Goal: Communication & Community: Answer question/provide support

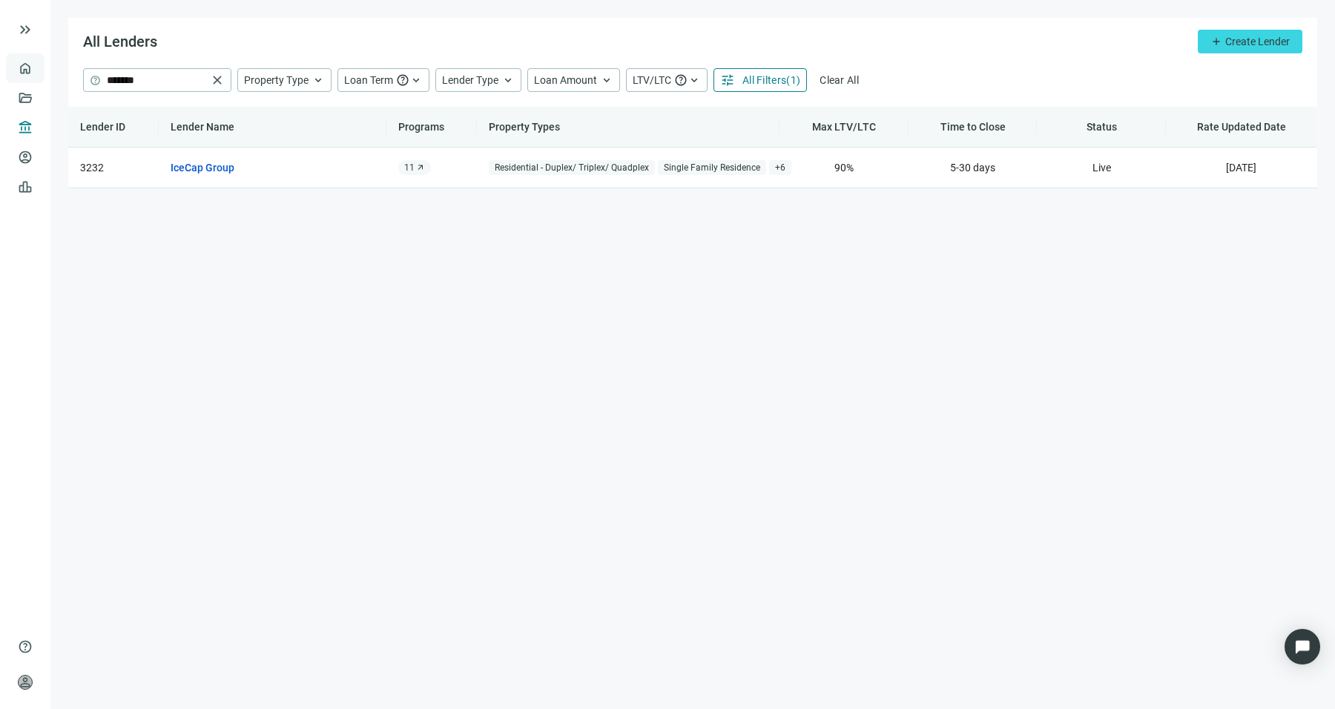
click at [37, 64] on link "Overview" at bounding box center [59, 68] width 44 height 12
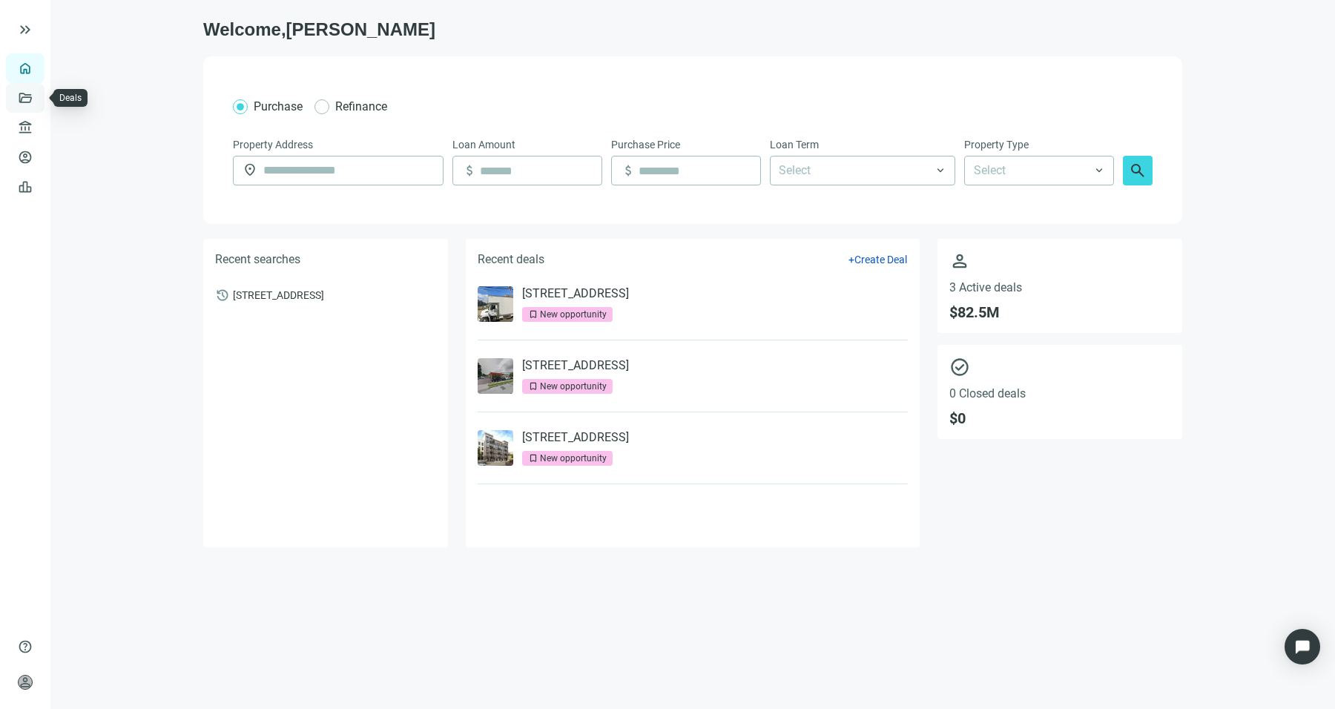
click at [37, 100] on link "Deals" at bounding box center [50, 98] width 27 height 12
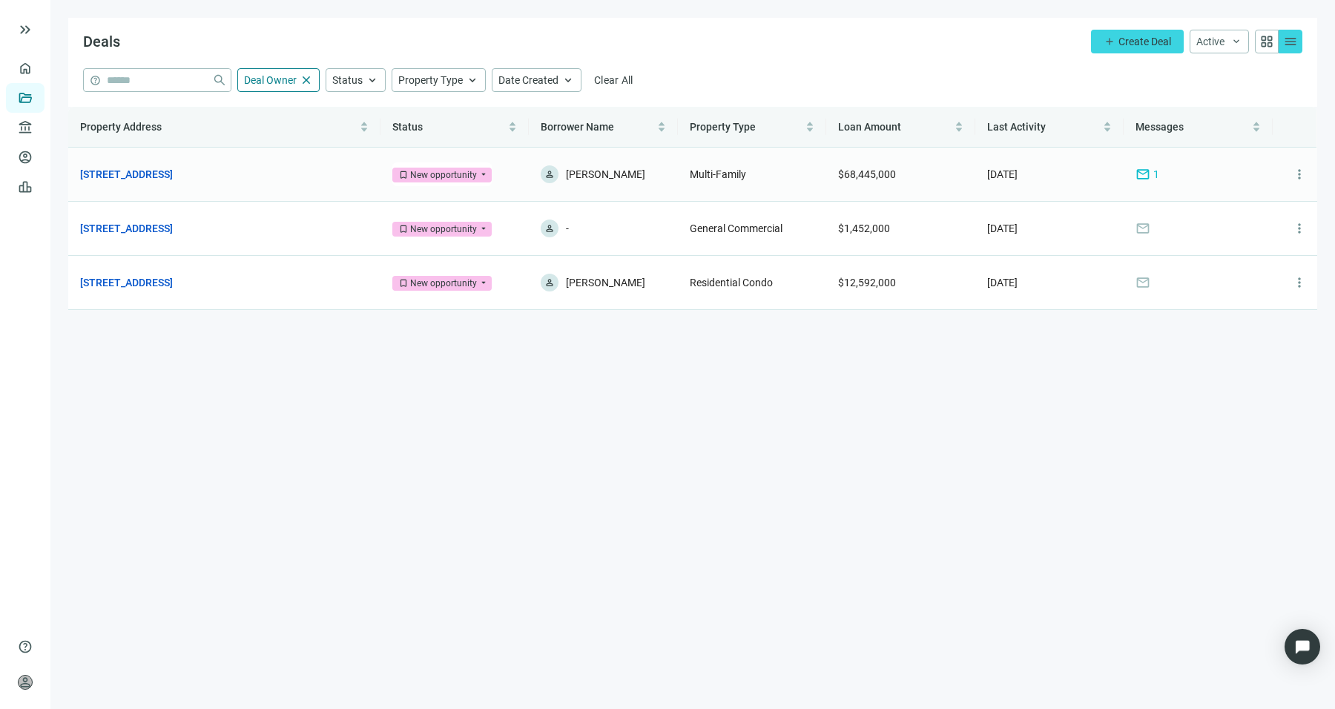
click at [1150, 167] on span "mail" at bounding box center [1143, 174] width 15 height 15
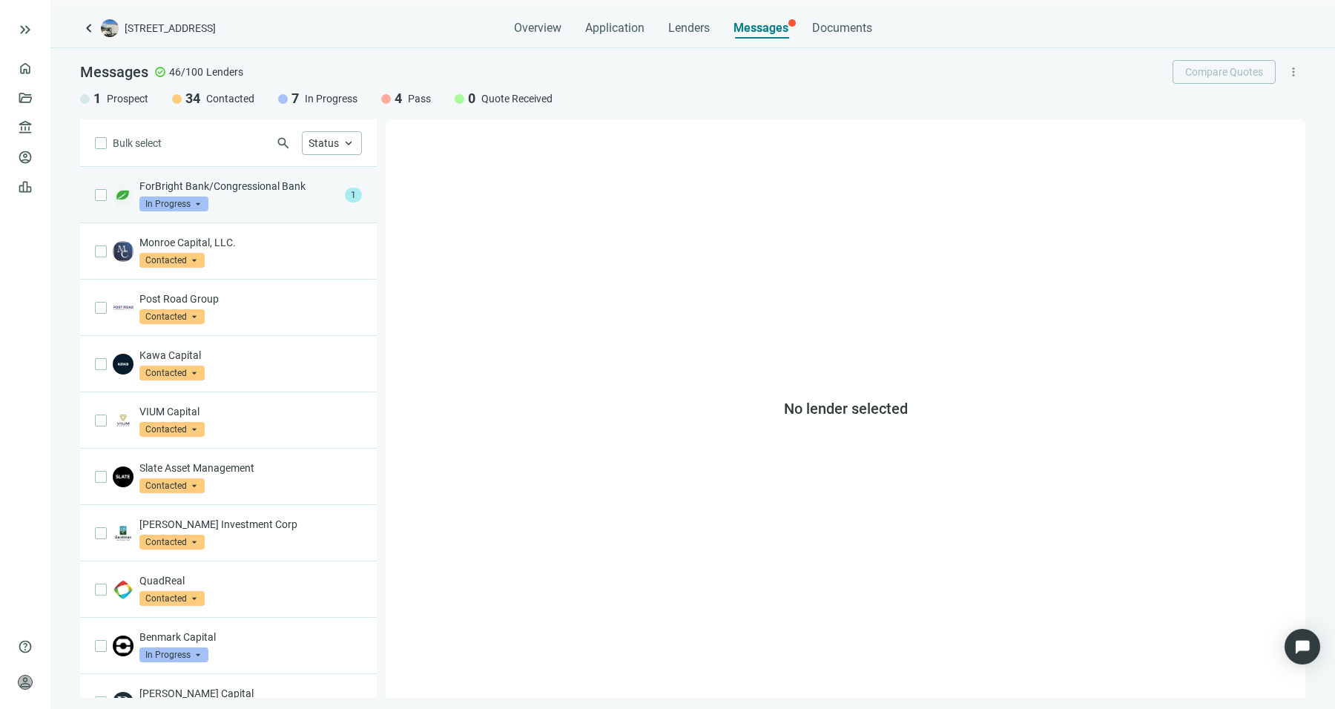
click at [271, 200] on div "ForBright Bank/Congressional Bank In Progress arrow_drop_down" at bounding box center [239, 195] width 200 height 33
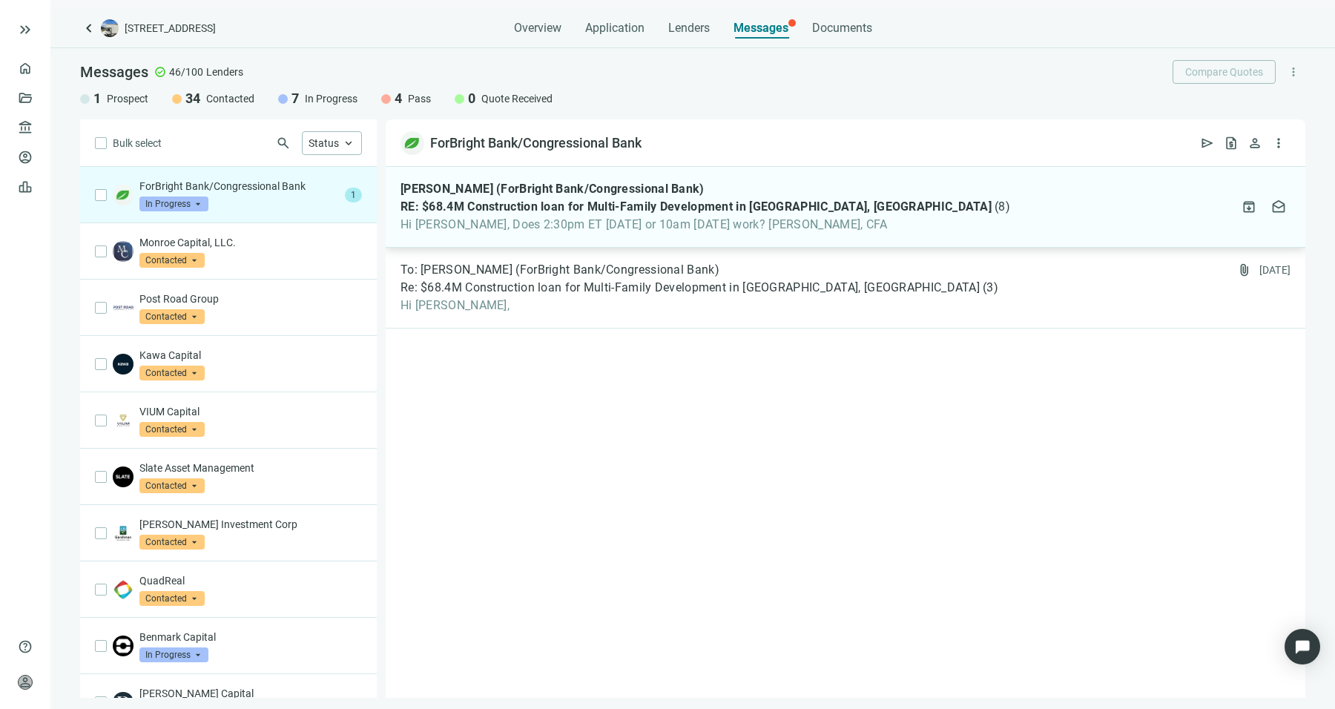
click at [594, 223] on span "Hi [PERSON_NAME], Does 2:30pm ET [DATE] or 10am [DATE] work? [PERSON_NAME], CFA" at bounding box center [706, 224] width 610 height 15
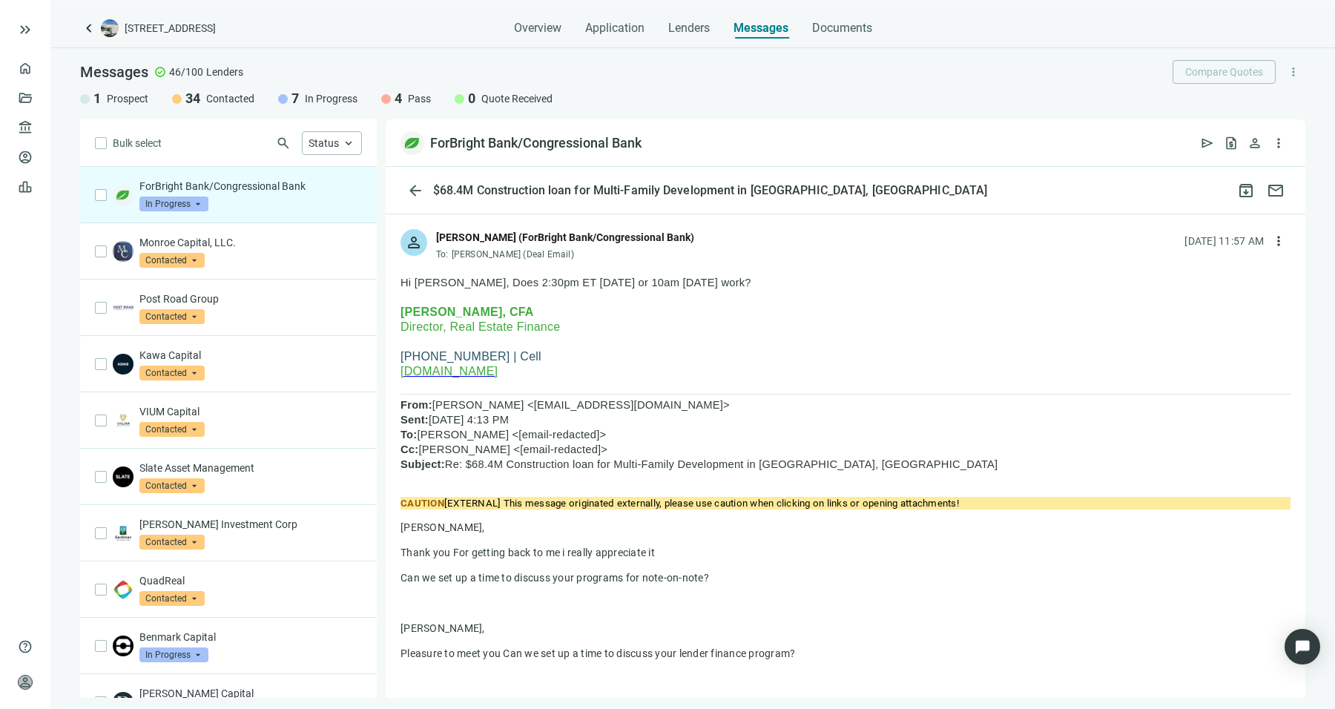
scroll to position [62, 0]
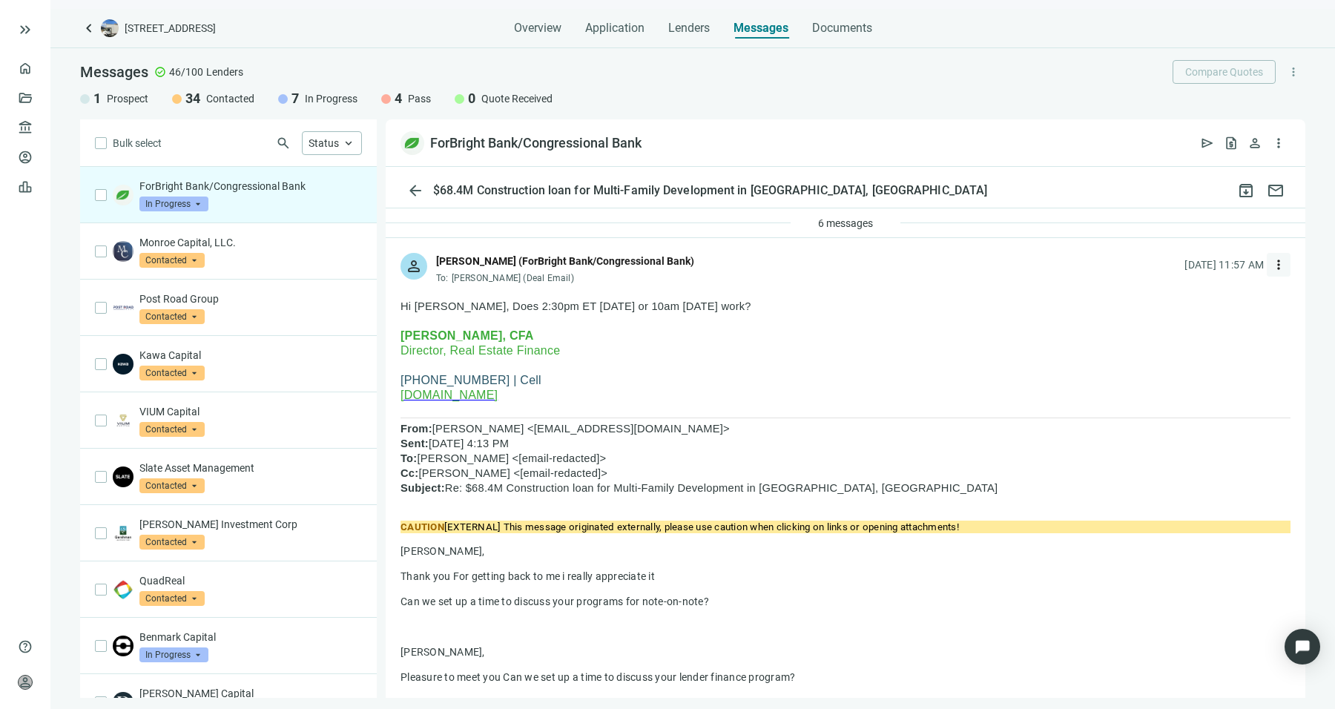
click at [1271, 264] on span "more_vert" at bounding box center [1278, 264] width 15 height 15
click at [1203, 316] on div "reply_all Reply all" at bounding box center [1197, 324] width 157 height 27
type textarea "**********"
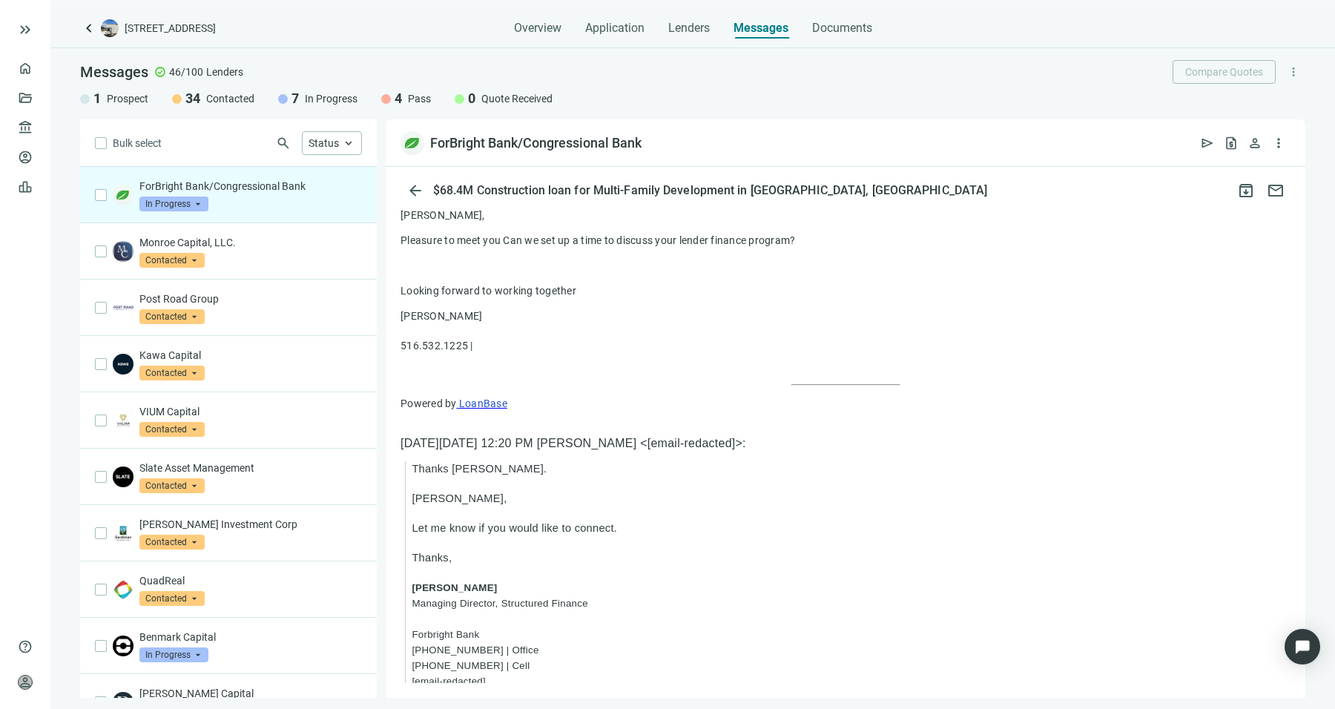
scroll to position [3079, 0]
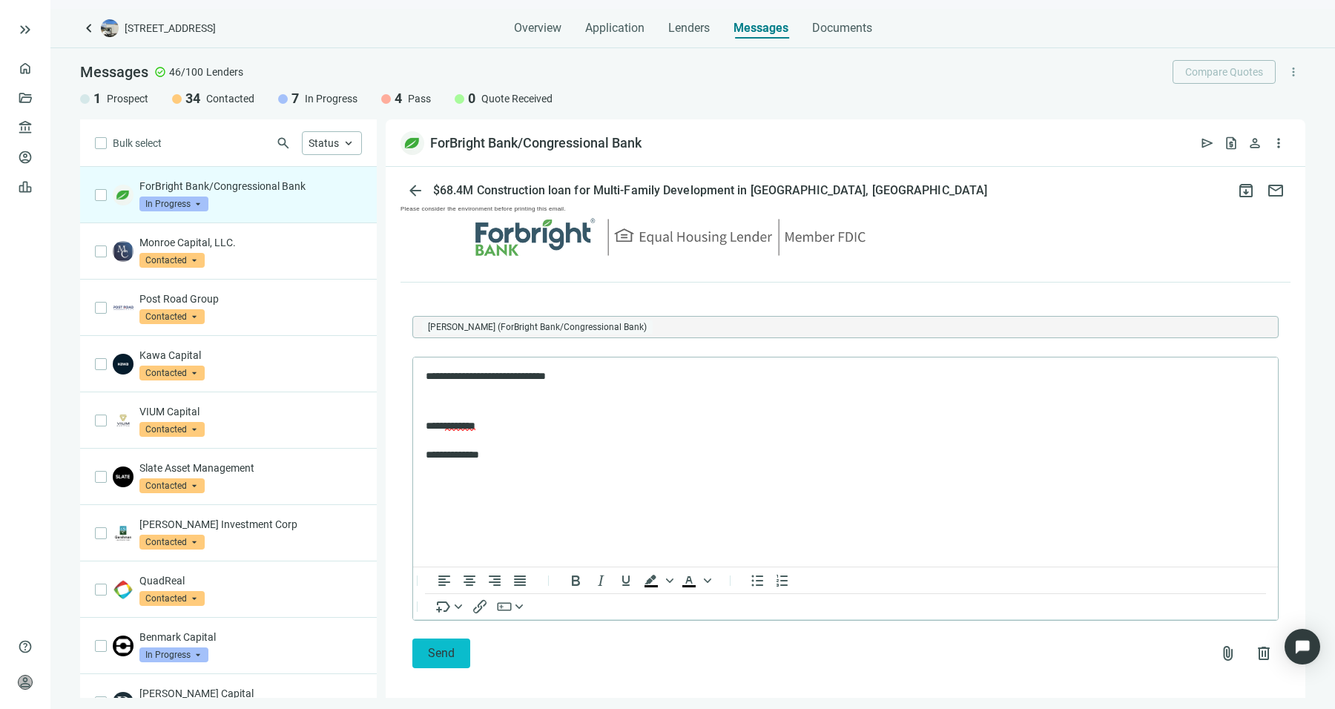
click at [434, 650] on button "Send" at bounding box center [441, 654] width 58 height 30
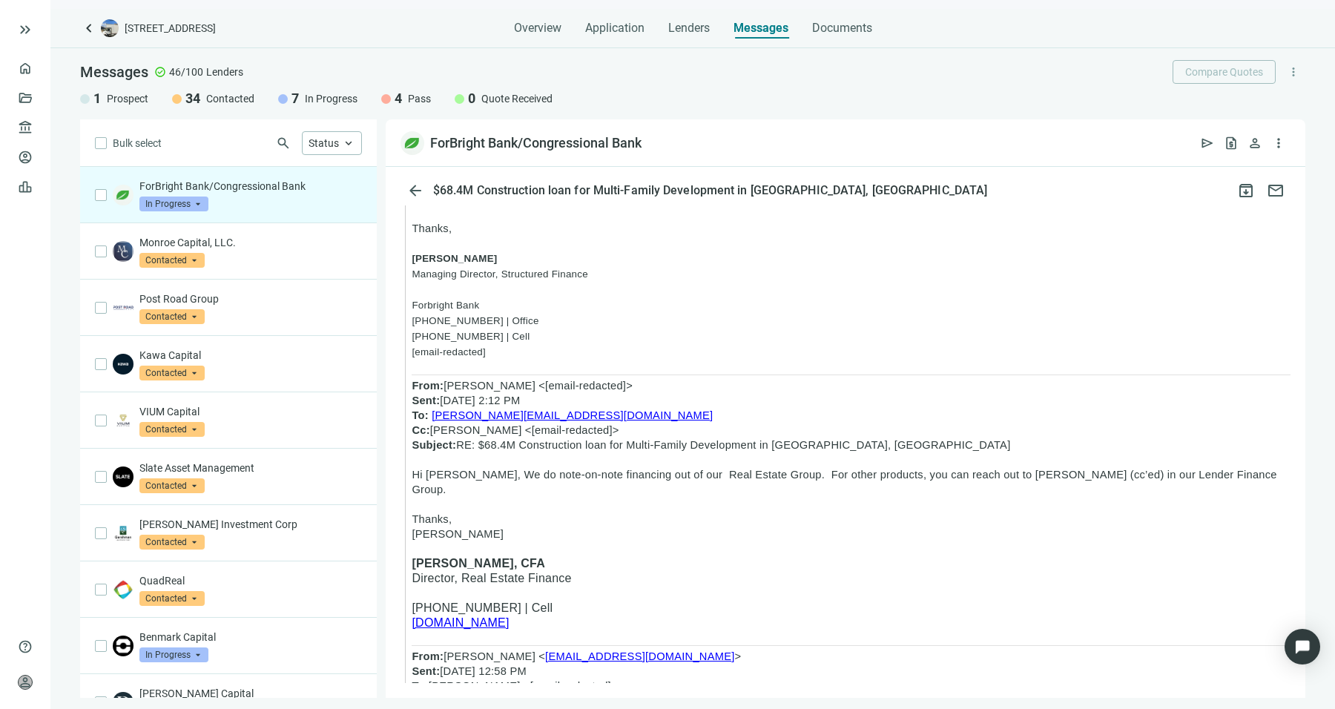
scroll to position [827, 0]
click at [699, 488] on span "Hi Sean, We do note-on-note financing out of our Real Estate Group. For other p…" at bounding box center [844, 483] width 865 height 27
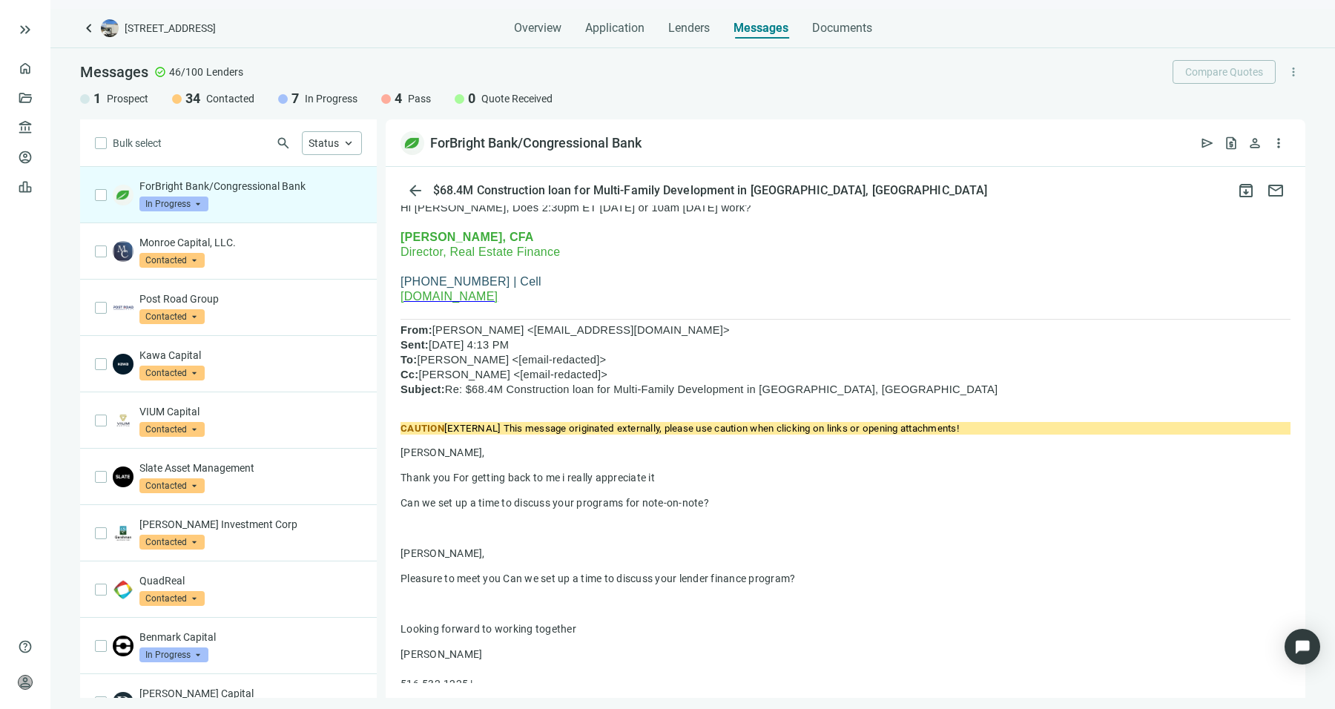
scroll to position [0, 0]
